Goal: Task Accomplishment & Management: Use online tool/utility

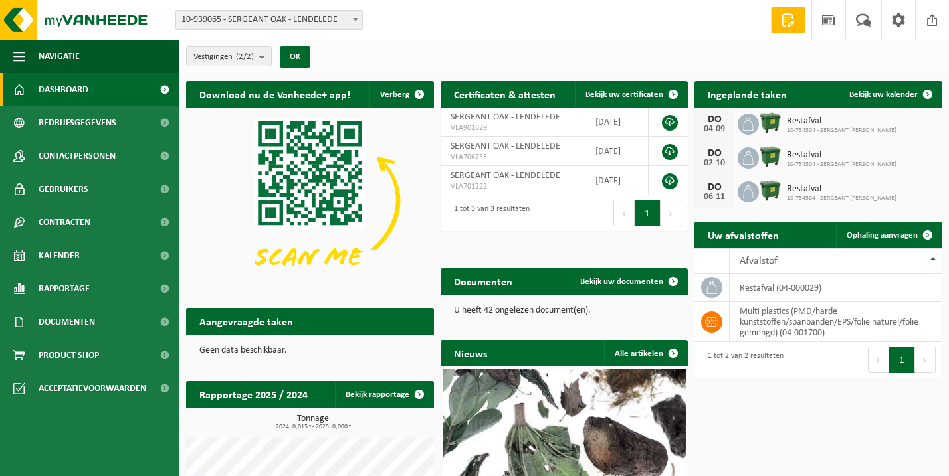
click at [775, 120] on img at bounding box center [770, 123] width 23 height 23
click at [885, 92] on span "Bekijk uw kalender" at bounding box center [883, 94] width 68 height 9
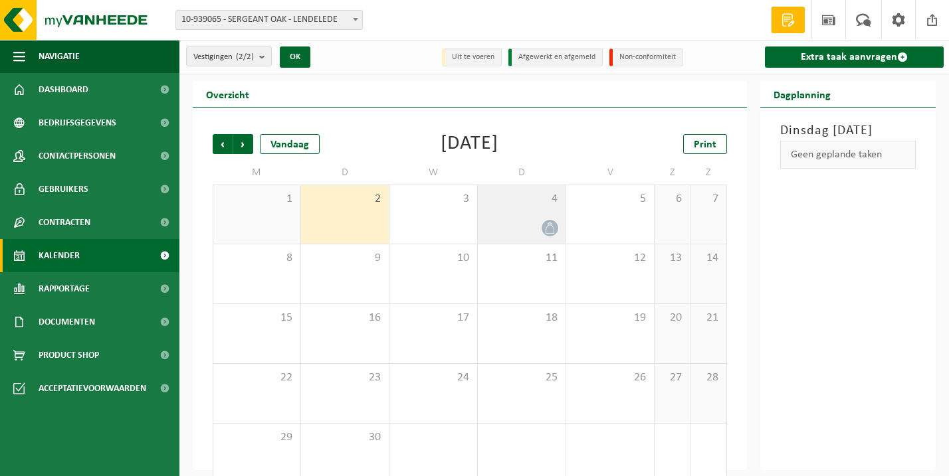
click at [548, 220] on span at bounding box center [550, 228] width 17 height 17
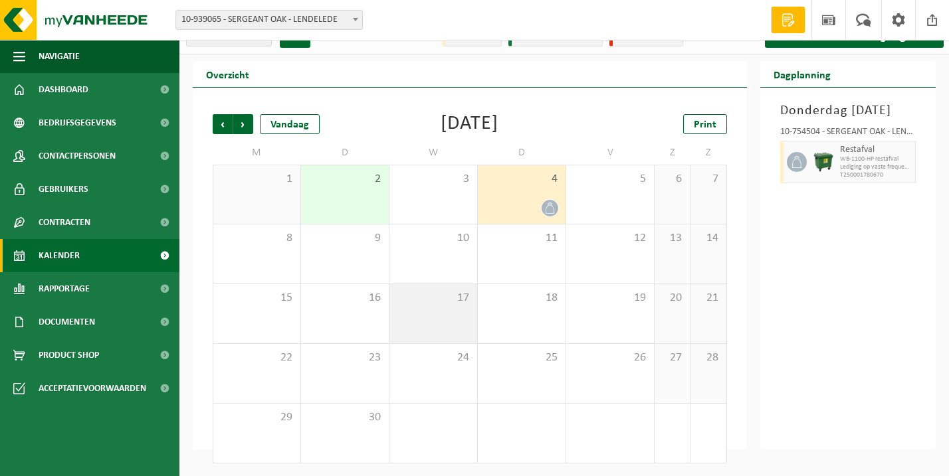
scroll to position [19, 0]
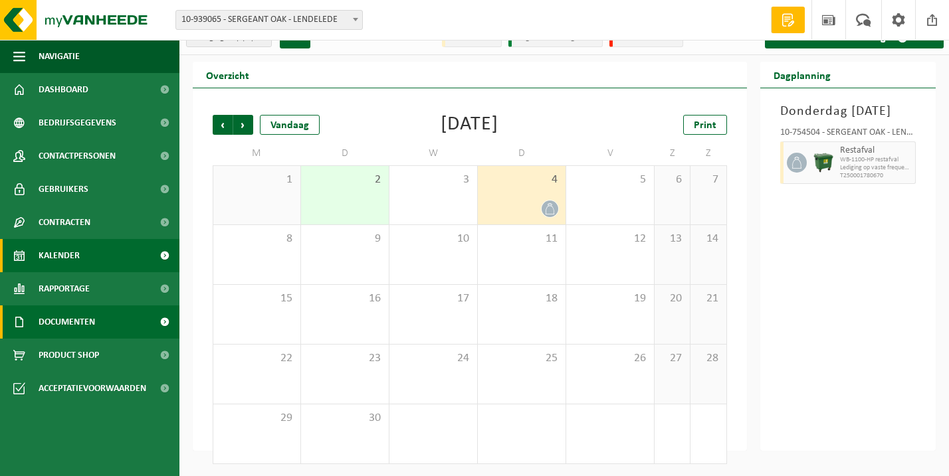
click at [94, 314] on span "Documenten" at bounding box center [67, 322] width 56 height 33
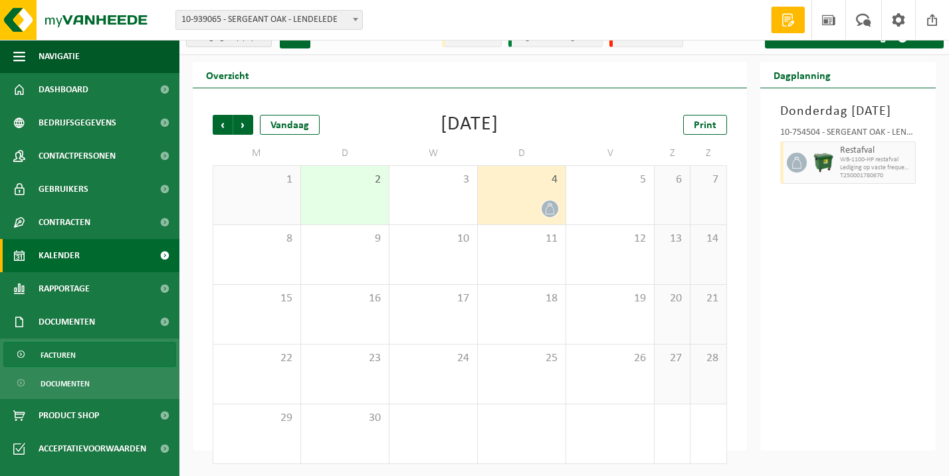
click at [84, 359] on link "Facturen" at bounding box center [89, 354] width 173 height 25
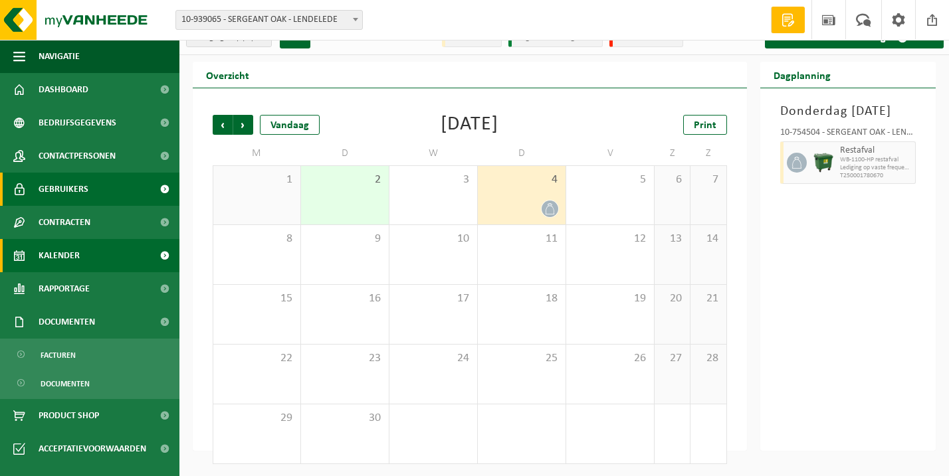
click at [118, 184] on link "Gebruikers" at bounding box center [89, 189] width 179 height 33
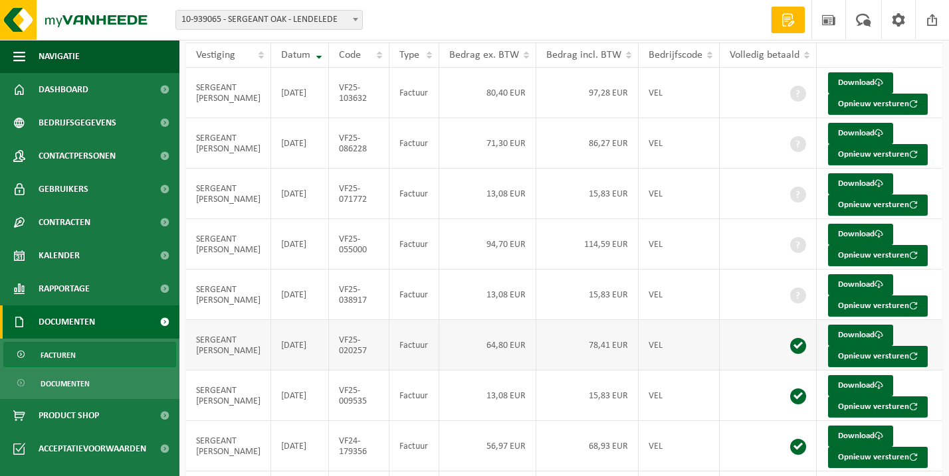
scroll to position [124, 0]
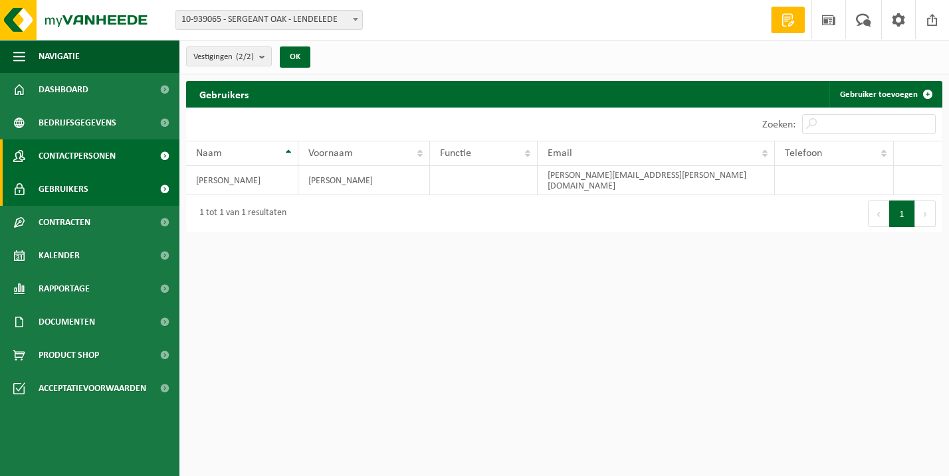
click at [96, 155] on span "Contactpersonen" at bounding box center [77, 156] width 77 height 33
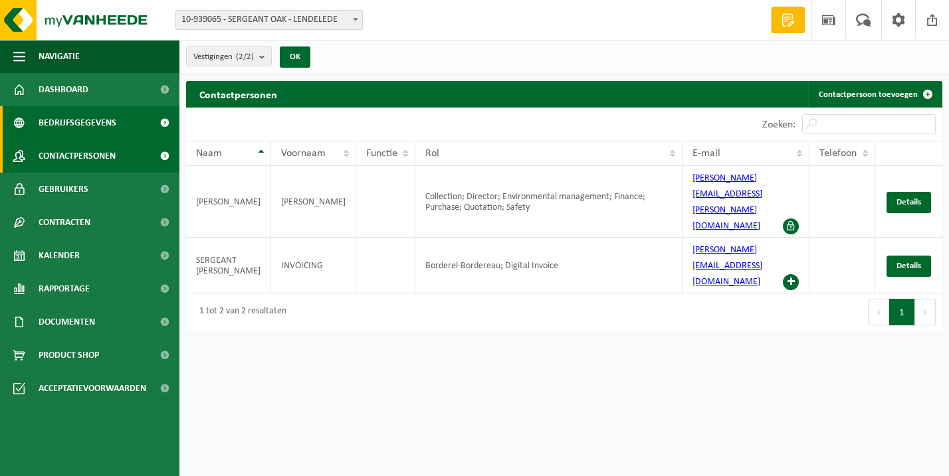
click at [98, 126] on span "Bedrijfsgegevens" at bounding box center [78, 122] width 78 height 33
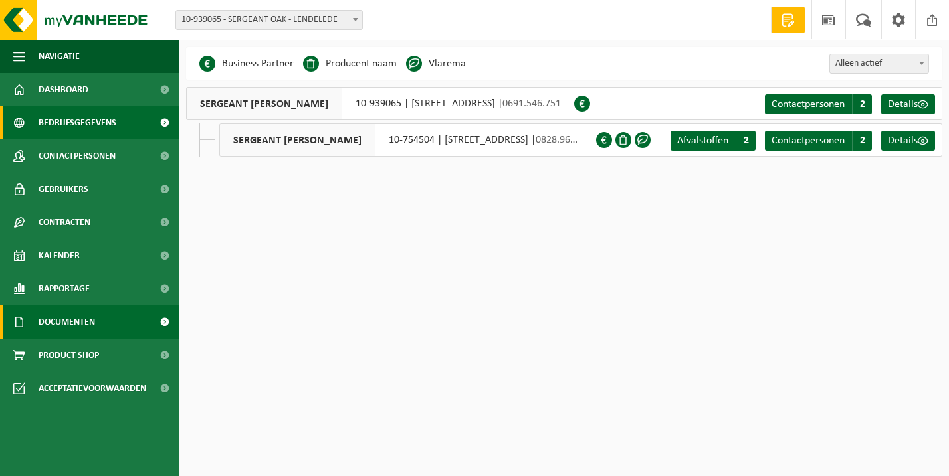
click at [86, 327] on span "Documenten" at bounding box center [67, 322] width 56 height 33
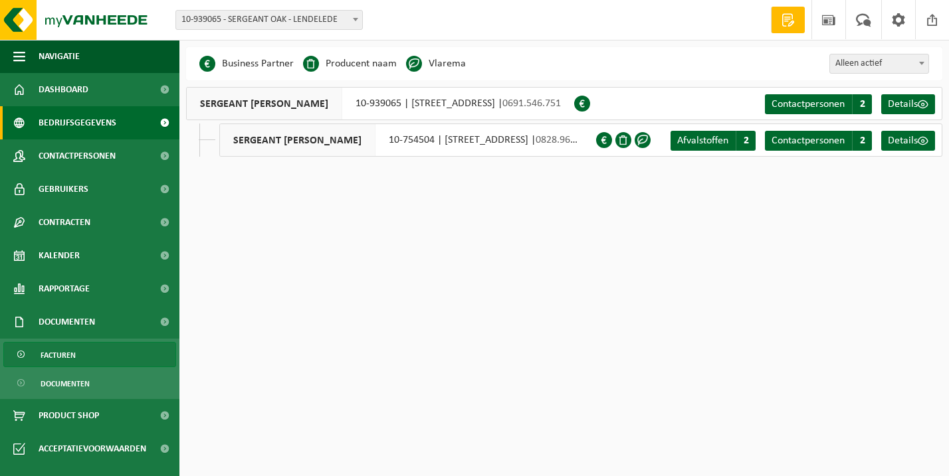
click at [86, 360] on link "Facturen" at bounding box center [89, 354] width 173 height 25
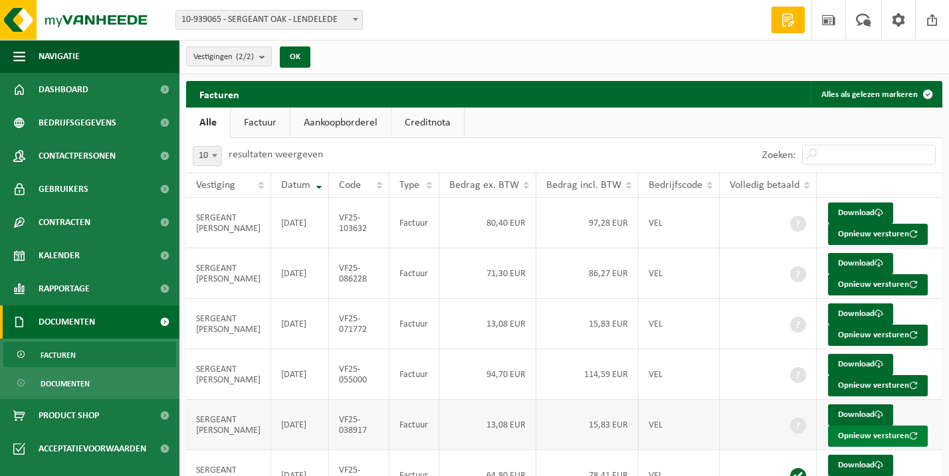
click at [852, 426] on button "Opnieuw versturen" at bounding box center [878, 436] width 100 height 21
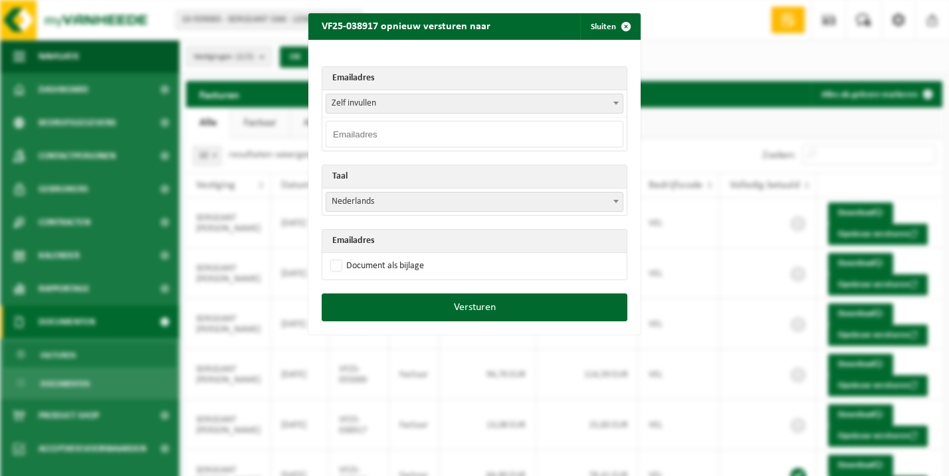
click at [491, 129] on input "email" at bounding box center [475, 134] width 298 height 27
click at [532, 101] on span "Zelf invullen" at bounding box center [474, 103] width 296 height 19
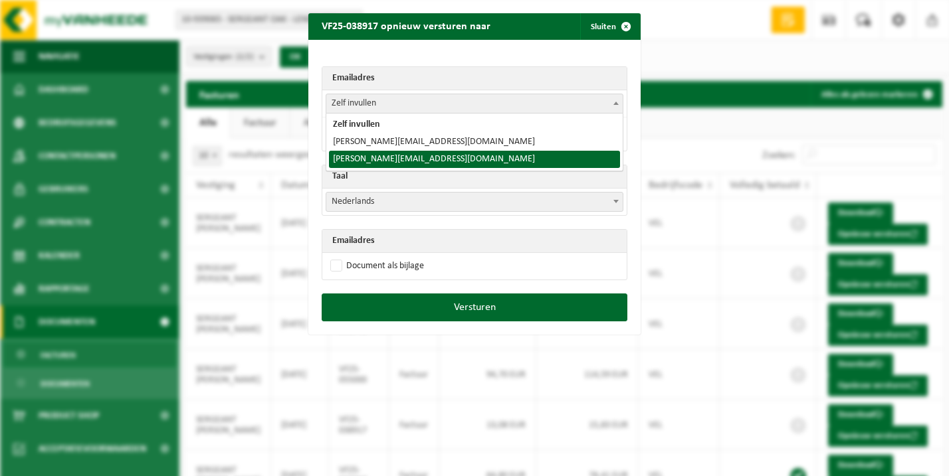
select select "kevin@sergeant-oak.be"
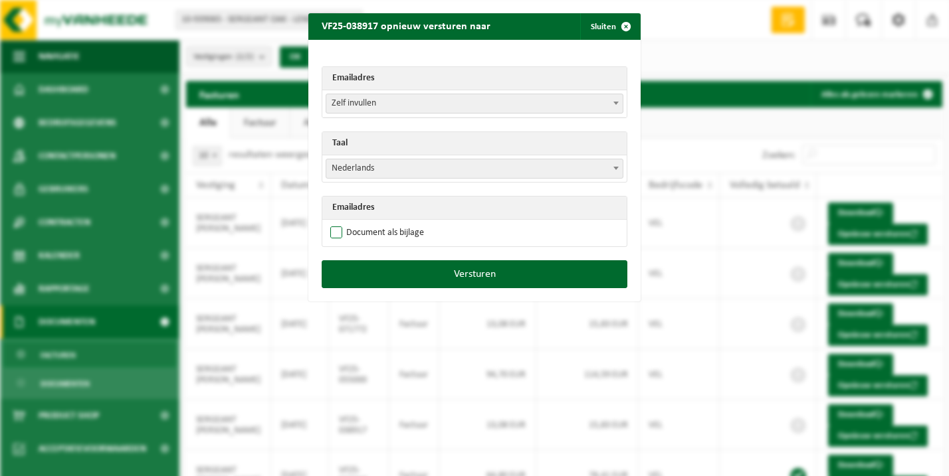
click at [409, 236] on label "Document als bijlage" at bounding box center [376, 233] width 96 height 20
click at [409, 223] on input "Document als bijlage" at bounding box center [491, 223] width 332 height 1
checkbox input "true"
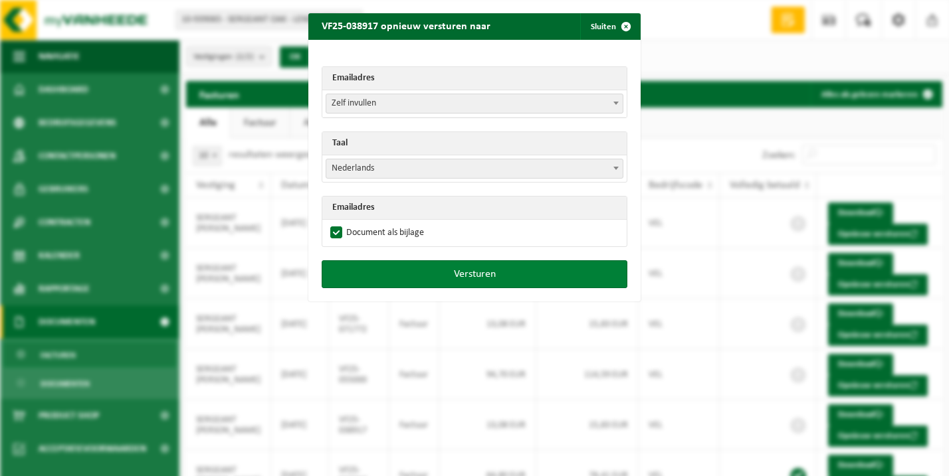
click at [440, 266] on button "Versturen" at bounding box center [475, 274] width 306 height 28
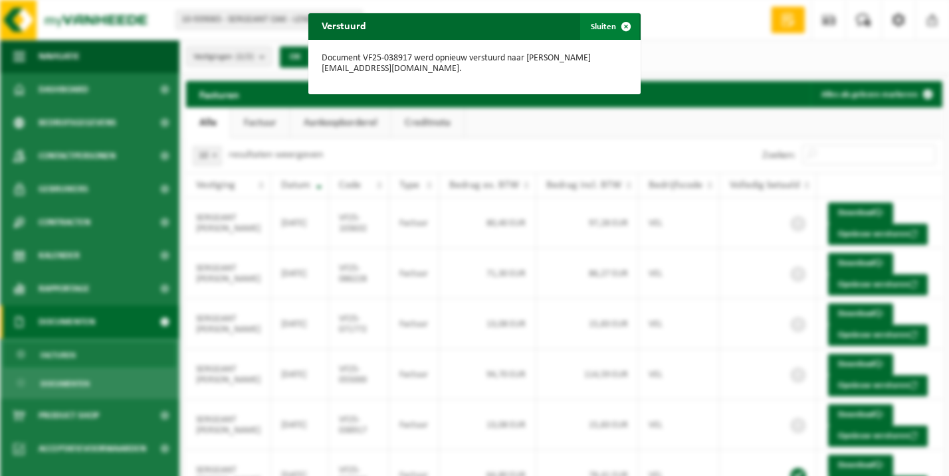
click at [618, 27] on span "button" at bounding box center [626, 26] width 27 height 27
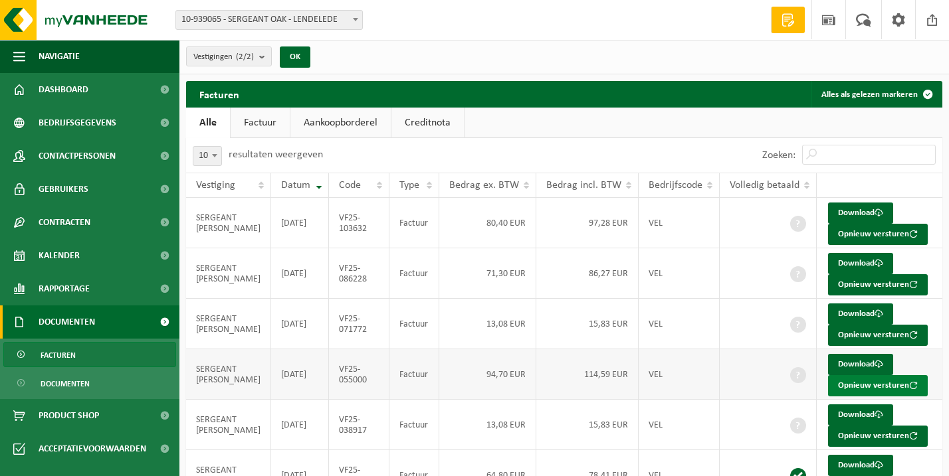
click at [841, 381] on button "Opnieuw versturen" at bounding box center [878, 385] width 100 height 21
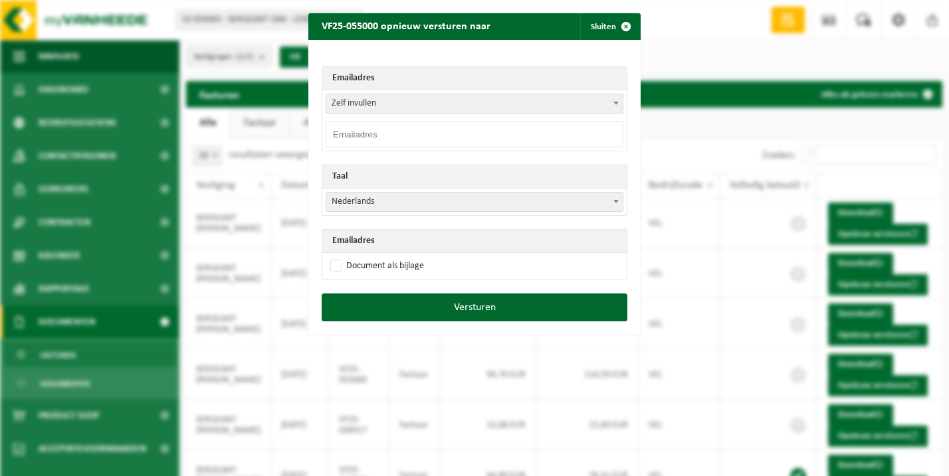
click at [614, 106] on span at bounding box center [615, 102] width 13 height 17
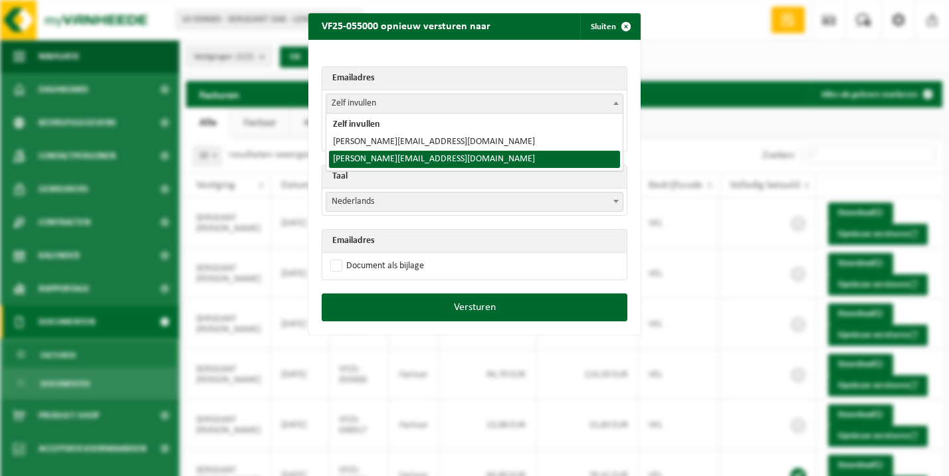
select select "kevin@sergeant-oak.be"
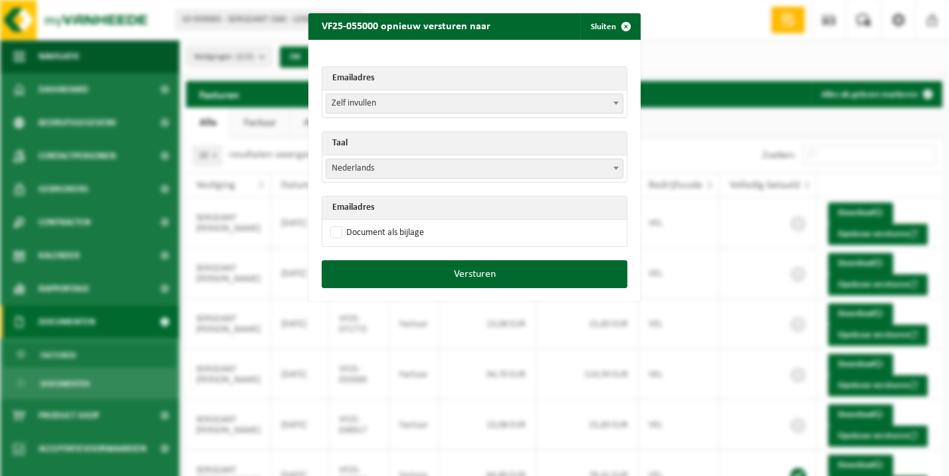
click at [548, 233] on td "Document als bijlage" at bounding box center [474, 233] width 304 height 27
click at [369, 231] on label "Document als bijlage" at bounding box center [376, 233] width 96 height 20
click at [369, 223] on input "Document als bijlage" at bounding box center [491, 223] width 332 height 1
checkbox input "true"
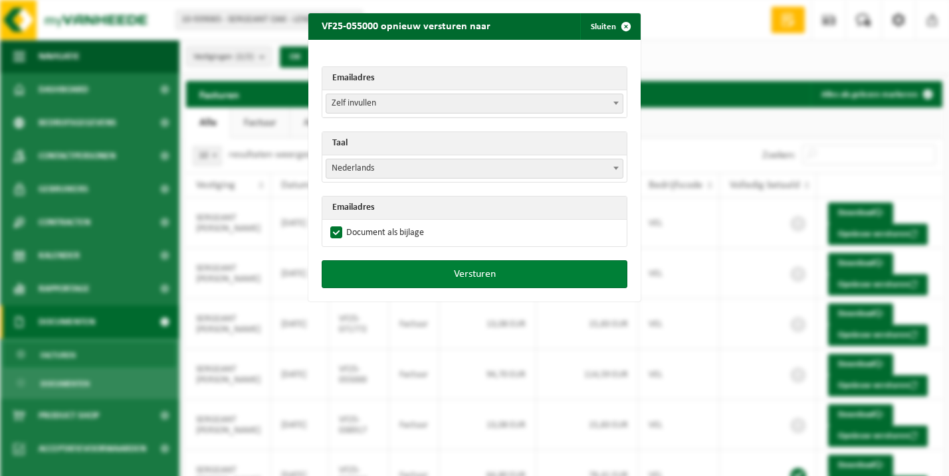
click at [432, 270] on button "Versturen" at bounding box center [475, 274] width 306 height 28
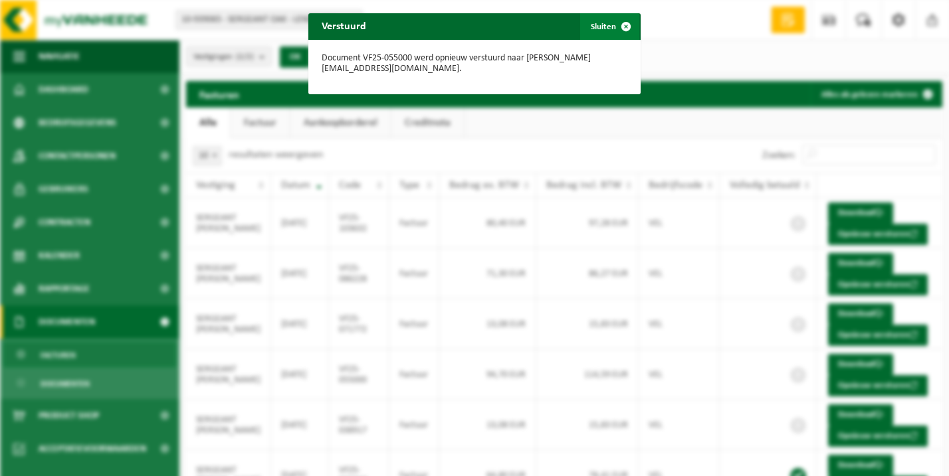
click at [619, 27] on span "button" at bounding box center [626, 26] width 27 height 27
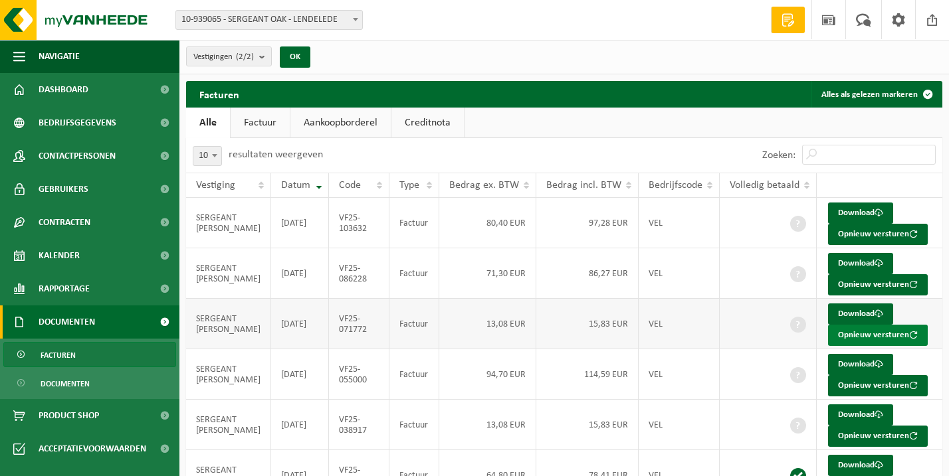
click at [856, 329] on button "Opnieuw versturen" at bounding box center [878, 335] width 100 height 21
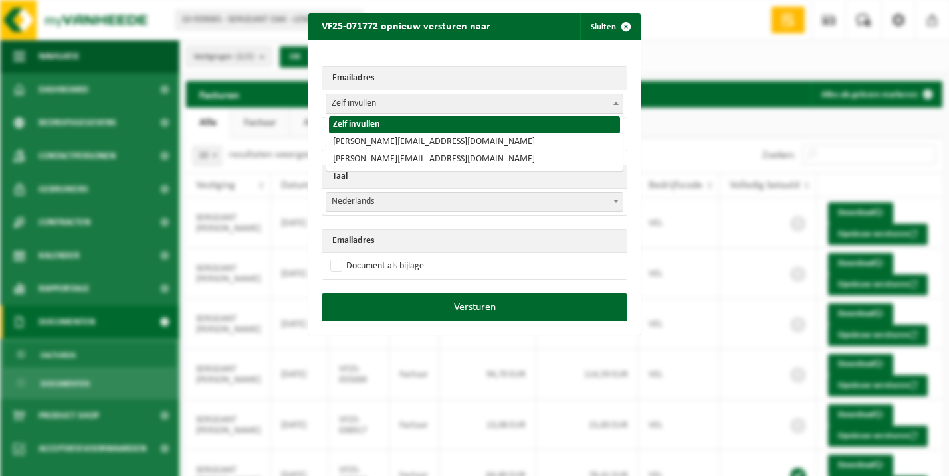
click at [613, 97] on span at bounding box center [615, 102] width 13 height 17
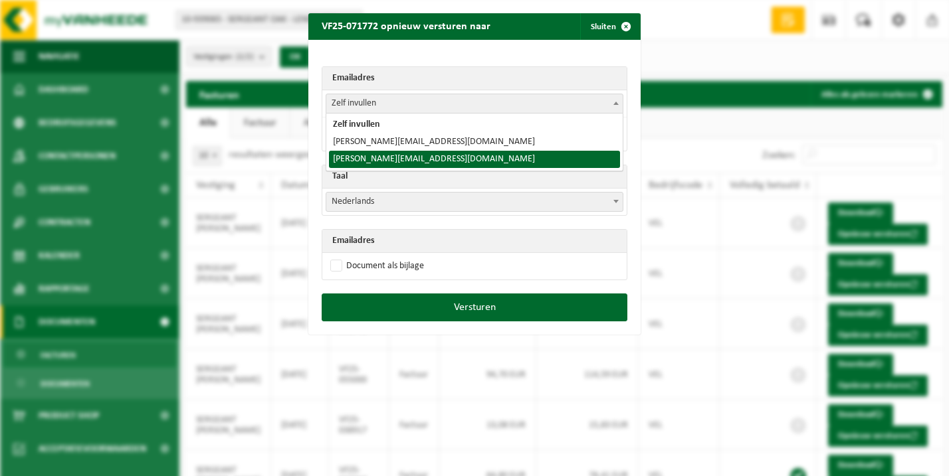
select select "kevin@sergeant-oak.be"
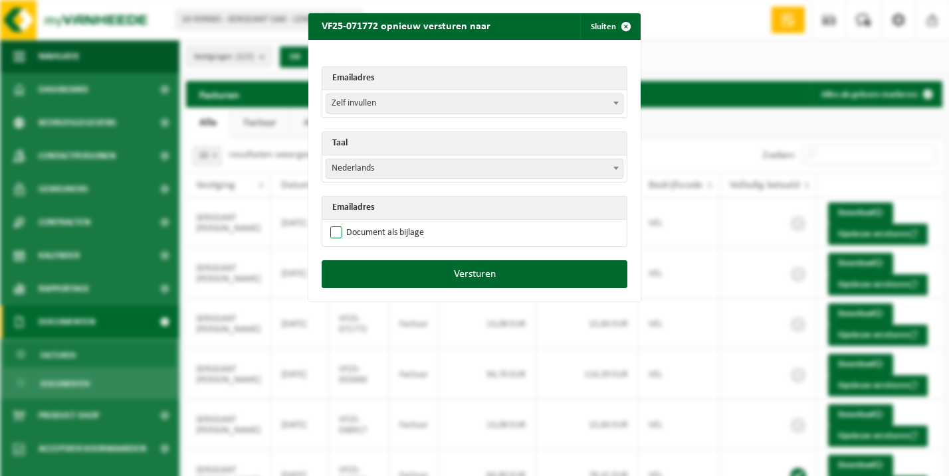
click at [344, 233] on label "Document als bijlage" at bounding box center [376, 233] width 96 height 20
click at [344, 223] on input "Document als bijlage" at bounding box center [491, 223] width 332 height 1
checkbox input "true"
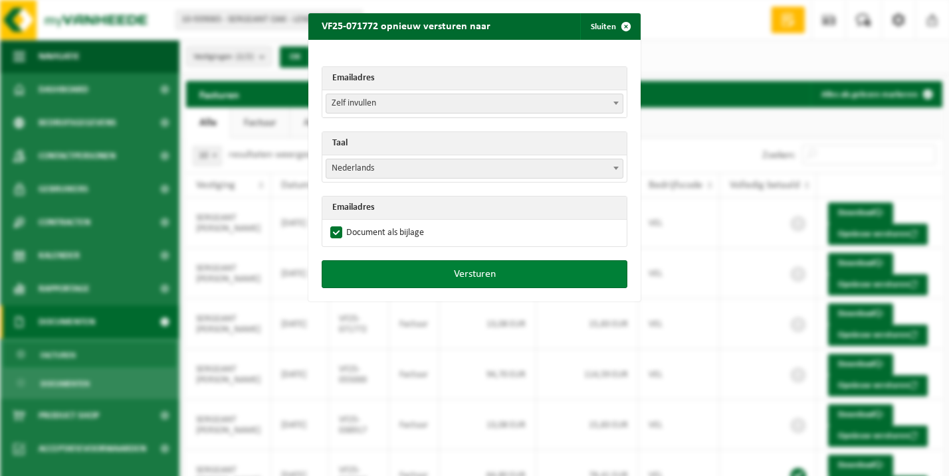
click at [407, 272] on button "Versturen" at bounding box center [475, 274] width 306 height 28
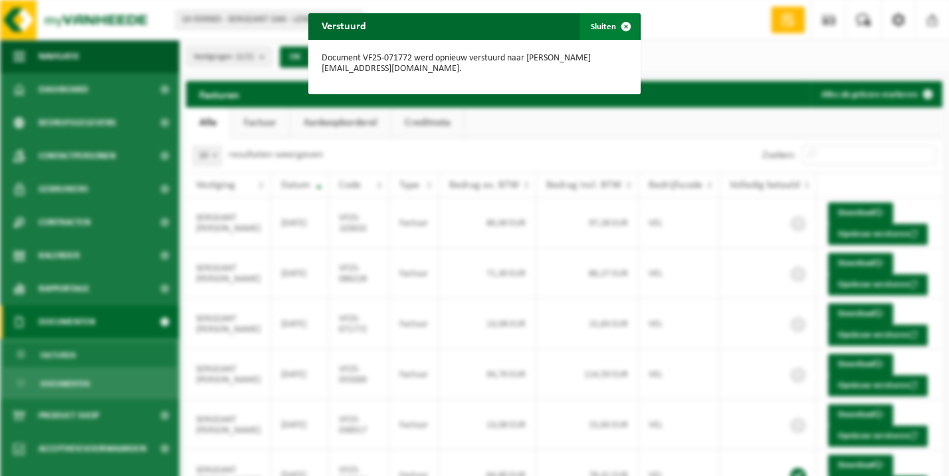
click at [625, 29] on span "button" at bounding box center [626, 26] width 27 height 27
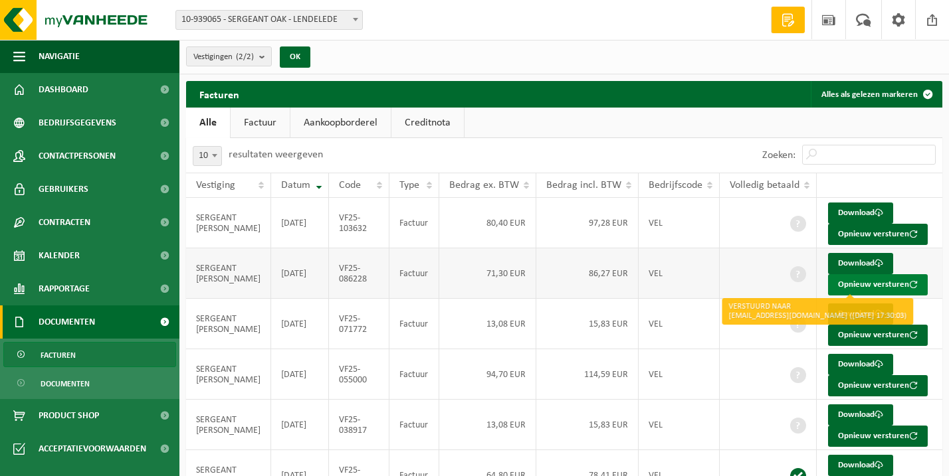
click at [886, 280] on button "Opnieuw versturen" at bounding box center [878, 284] width 100 height 21
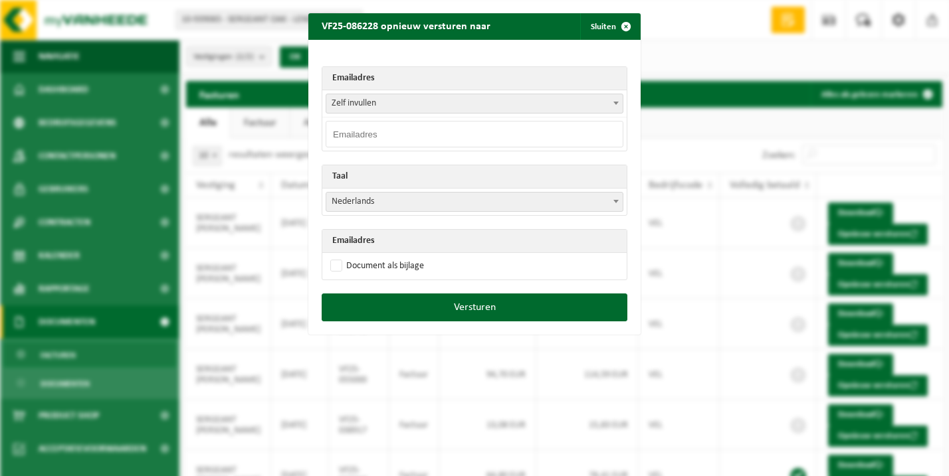
click at [610, 102] on span at bounding box center [615, 102] width 13 height 17
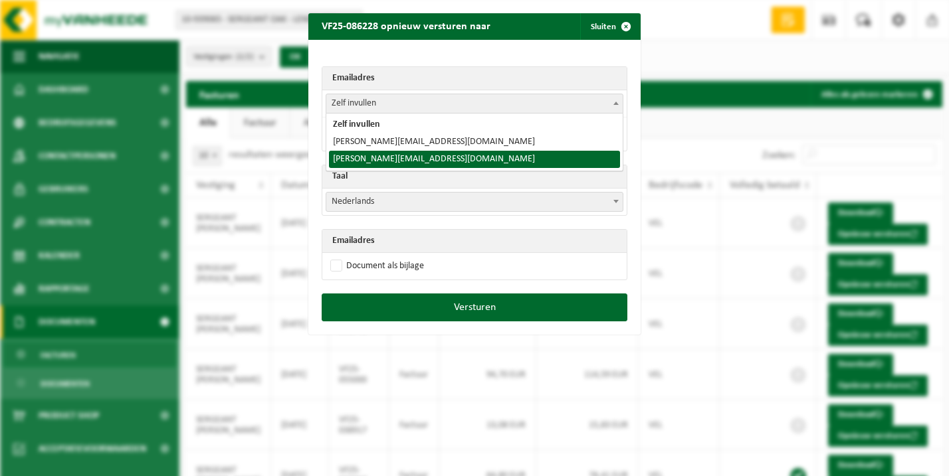
select select "kevin@sergeant-oak.be"
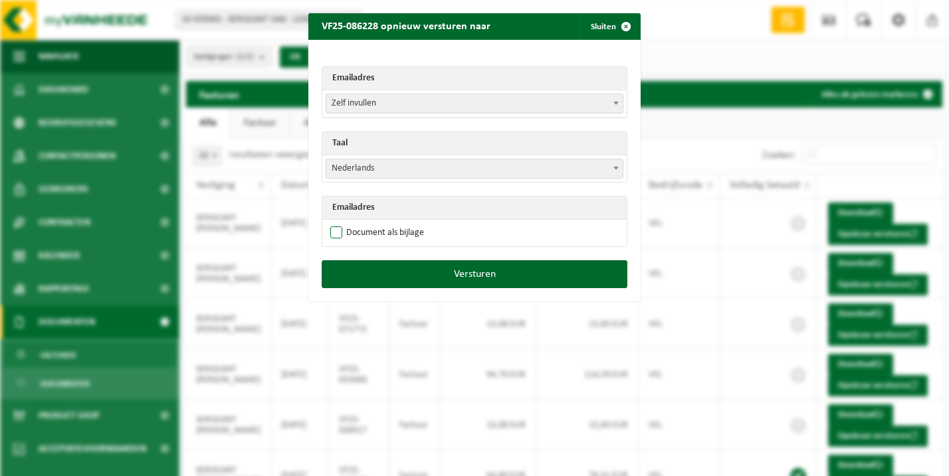
click at [383, 234] on label "Document als bijlage" at bounding box center [376, 233] width 96 height 20
click at [383, 223] on input "Document als bijlage" at bounding box center [491, 223] width 332 height 1
checkbox input "true"
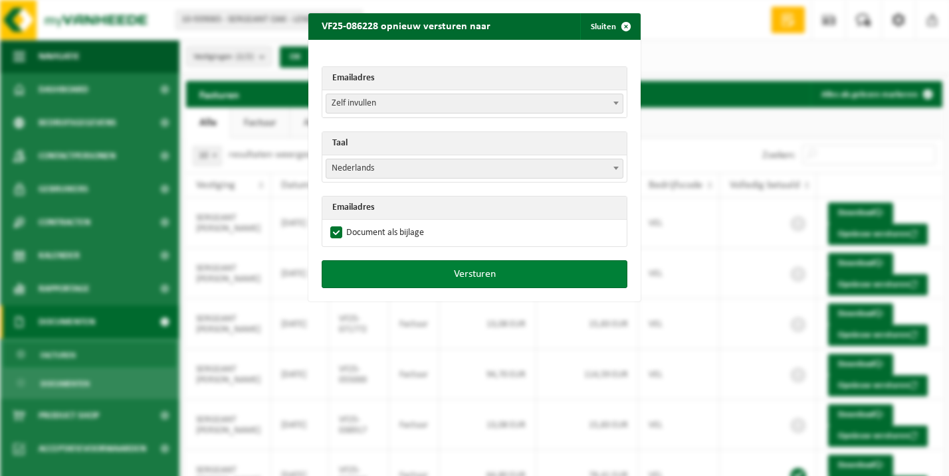
click at [423, 270] on button "Versturen" at bounding box center [475, 274] width 306 height 28
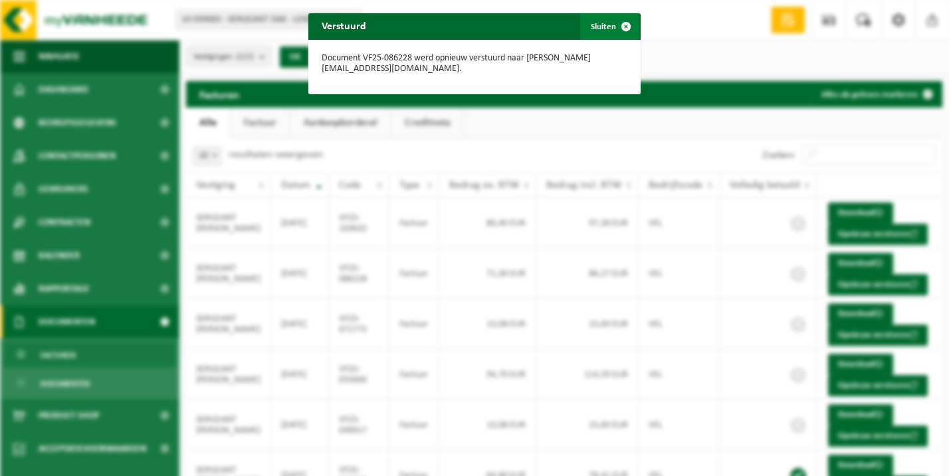
click at [624, 31] on span "button" at bounding box center [626, 26] width 27 height 27
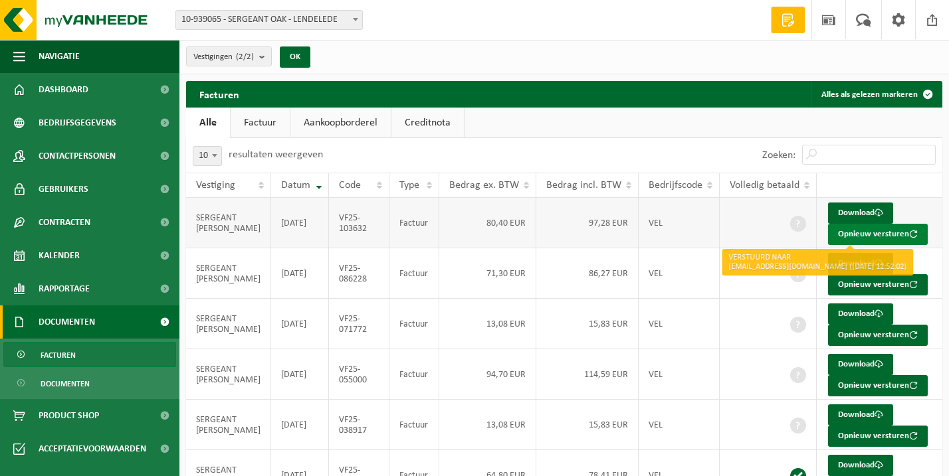
click at [863, 233] on button "Opnieuw versturen" at bounding box center [878, 234] width 100 height 21
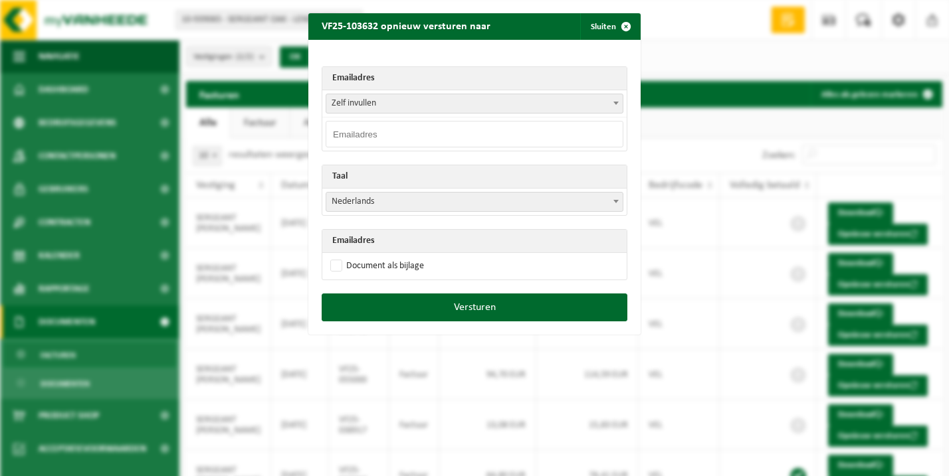
click at [583, 102] on span "Zelf invullen" at bounding box center [474, 103] width 296 height 19
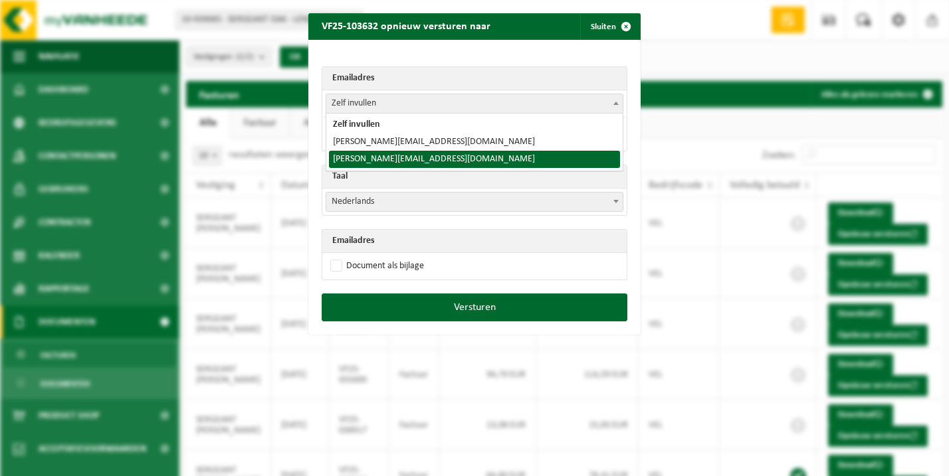
select select "kevin@sergeant-oak.be"
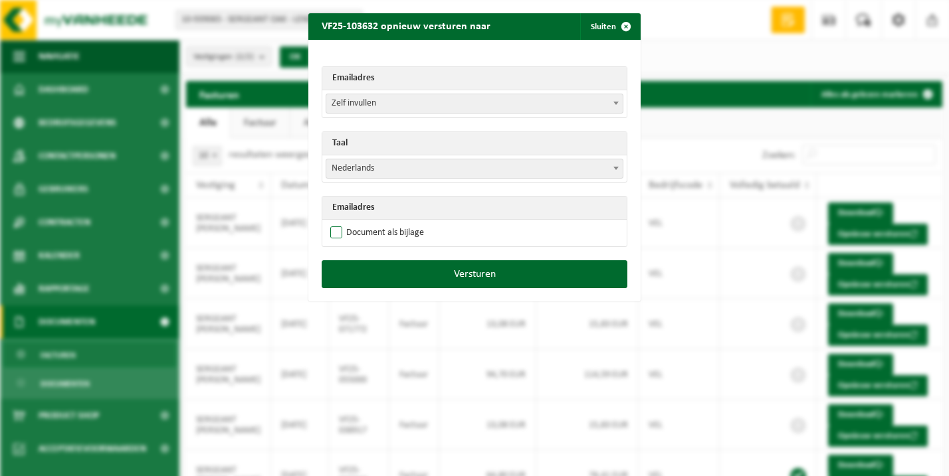
click at [403, 233] on label "Document als bijlage" at bounding box center [376, 233] width 96 height 20
click at [403, 223] on input "Document als bijlage" at bounding box center [491, 223] width 332 height 1
checkbox input "true"
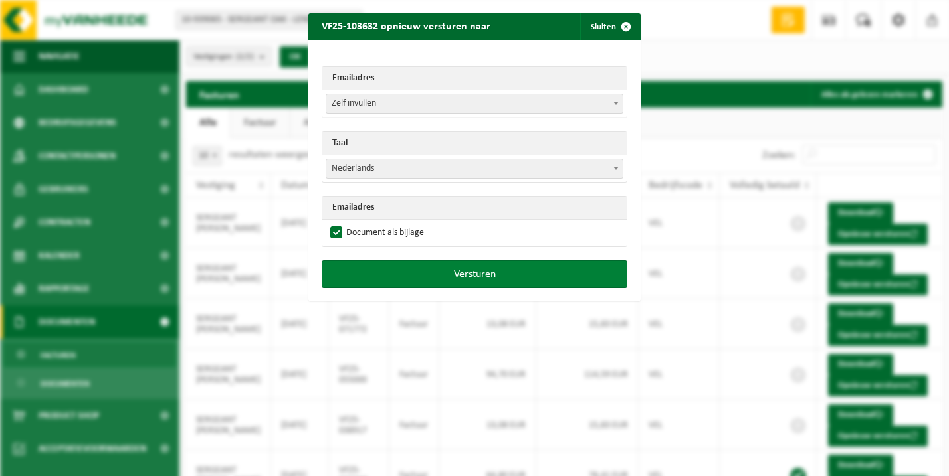
click at [448, 267] on button "Versturen" at bounding box center [475, 274] width 306 height 28
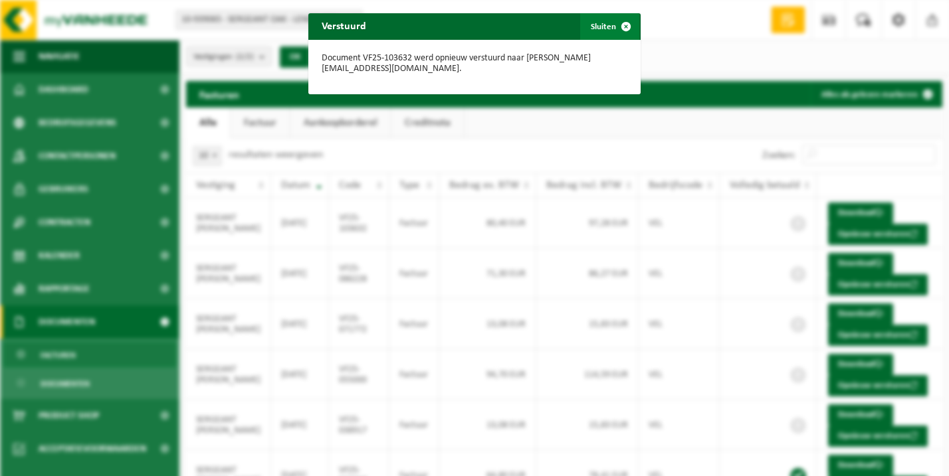
click at [631, 25] on span "button" at bounding box center [626, 26] width 27 height 27
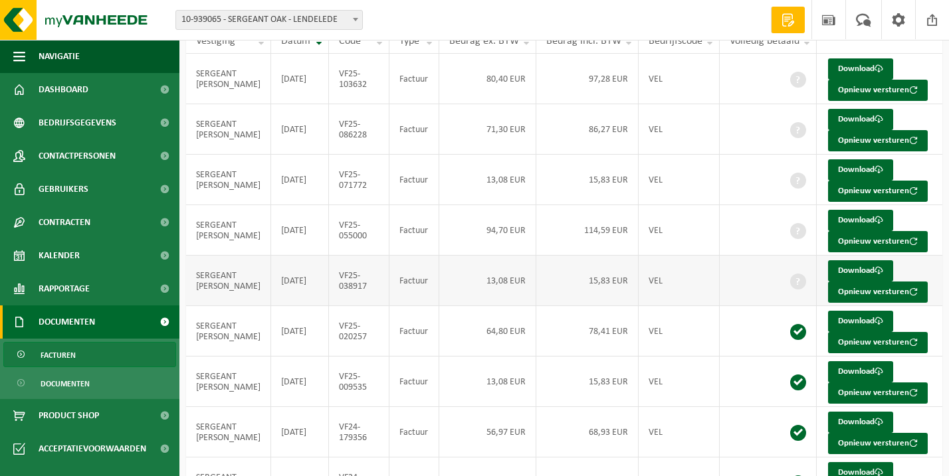
scroll to position [139, 0]
